Goal: Obtain resource: Obtain resource

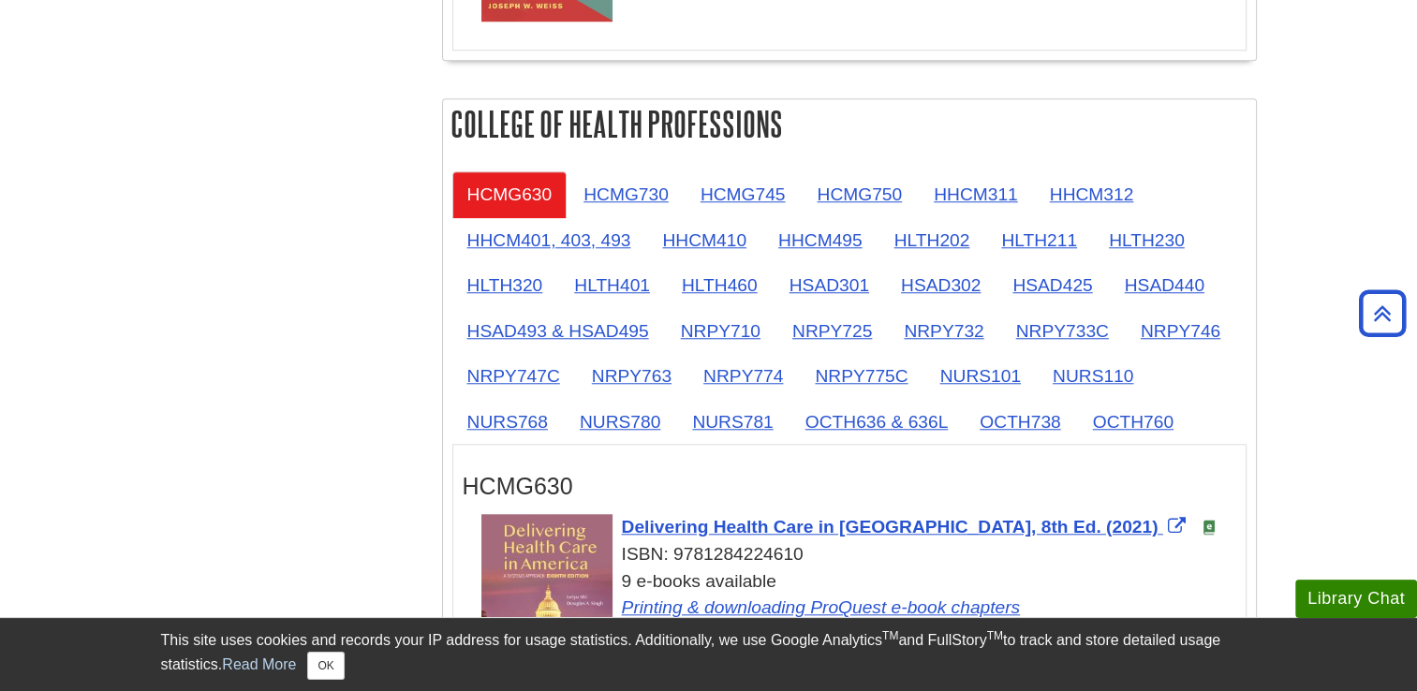
scroll to position [1620, 0]
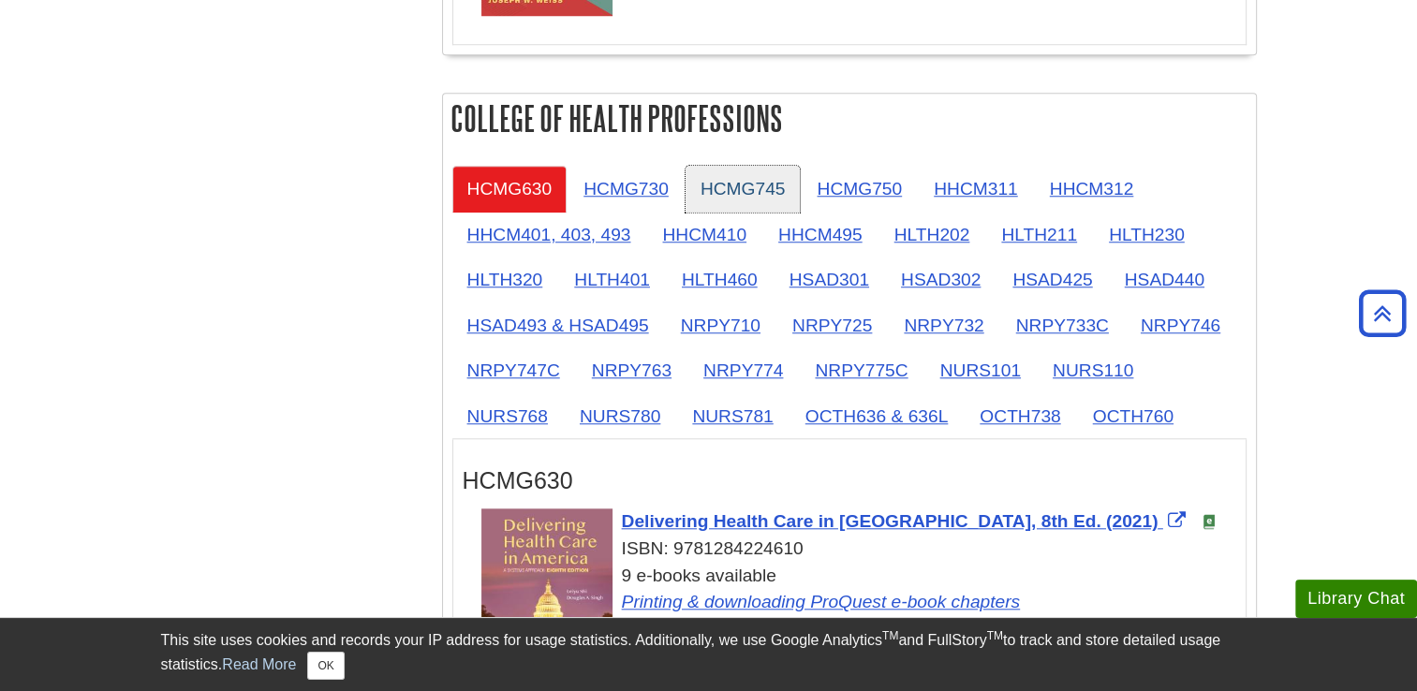
click at [753, 185] on link "HCMG745" at bounding box center [742, 189] width 115 height 46
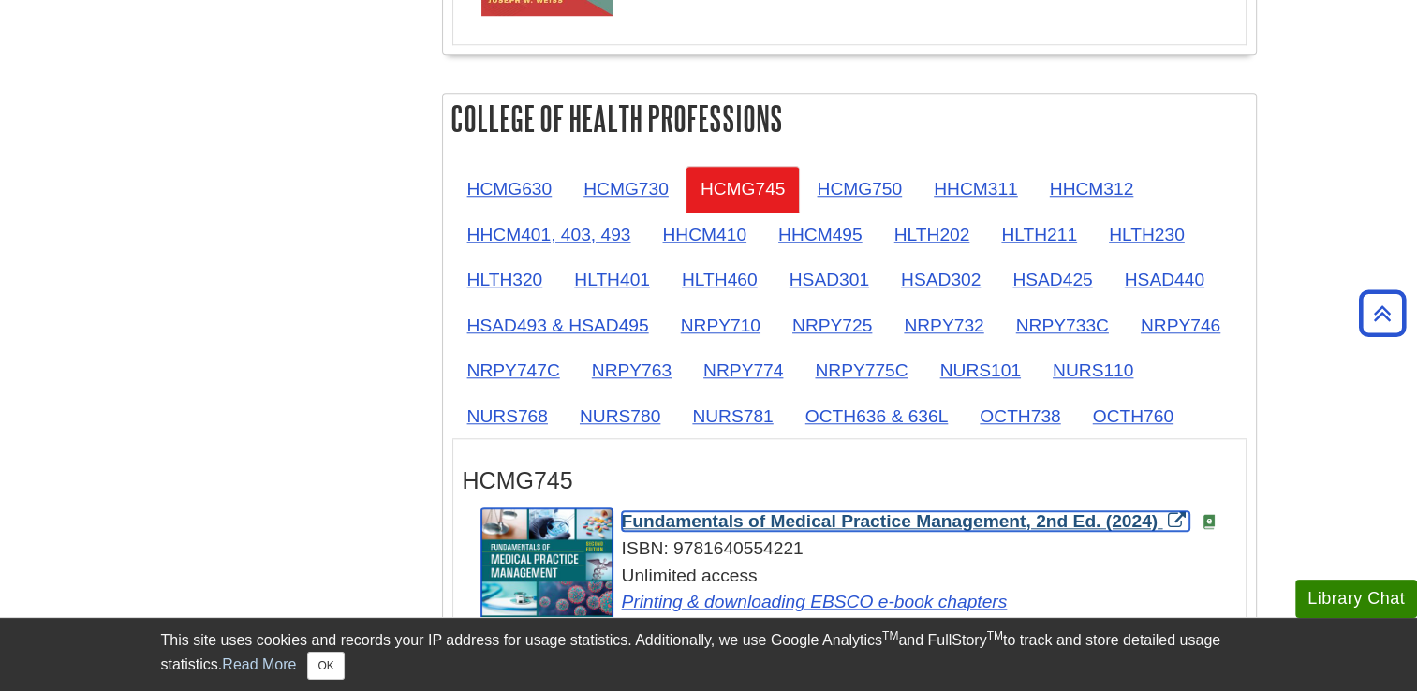
click at [819, 513] on span "Fundamentals of Medical Practice Management, 2nd Ed. (2024)" at bounding box center [890, 521] width 537 height 20
click at [761, 517] on span "Fundamentals of Medical Practice Management, 2nd Ed. (2024)" at bounding box center [890, 521] width 537 height 20
